Goal: Go to known website: Access a specific website the user already knows

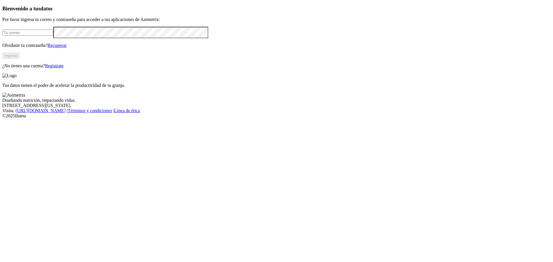
type input "[EMAIL_ADDRESS][DOMAIN_NAME]"
click at [20, 59] on button "Ingresa" at bounding box center [10, 56] width 17 height 6
